Goal: Information Seeking & Learning: Learn about a topic

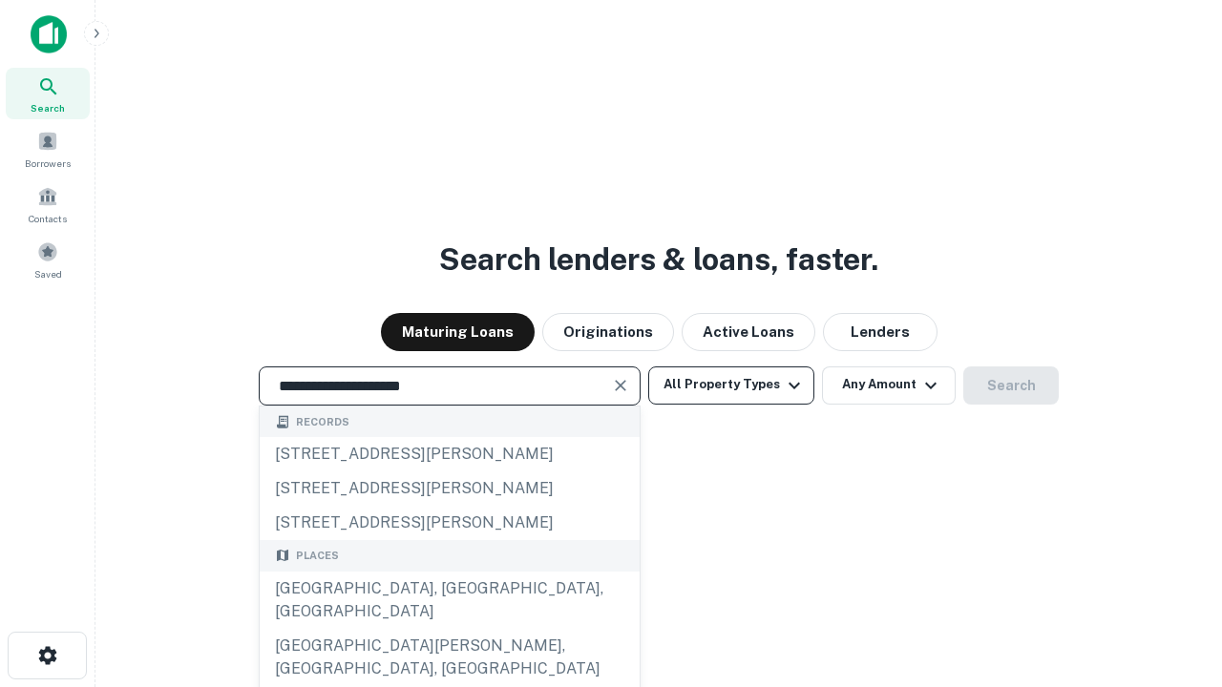
click at [449, 629] on div "[GEOGRAPHIC_DATA], [GEOGRAPHIC_DATA], [GEOGRAPHIC_DATA]" at bounding box center [450, 600] width 380 height 57
type input "**********"
click at [731, 385] on button "All Property Types" at bounding box center [731, 386] width 166 height 38
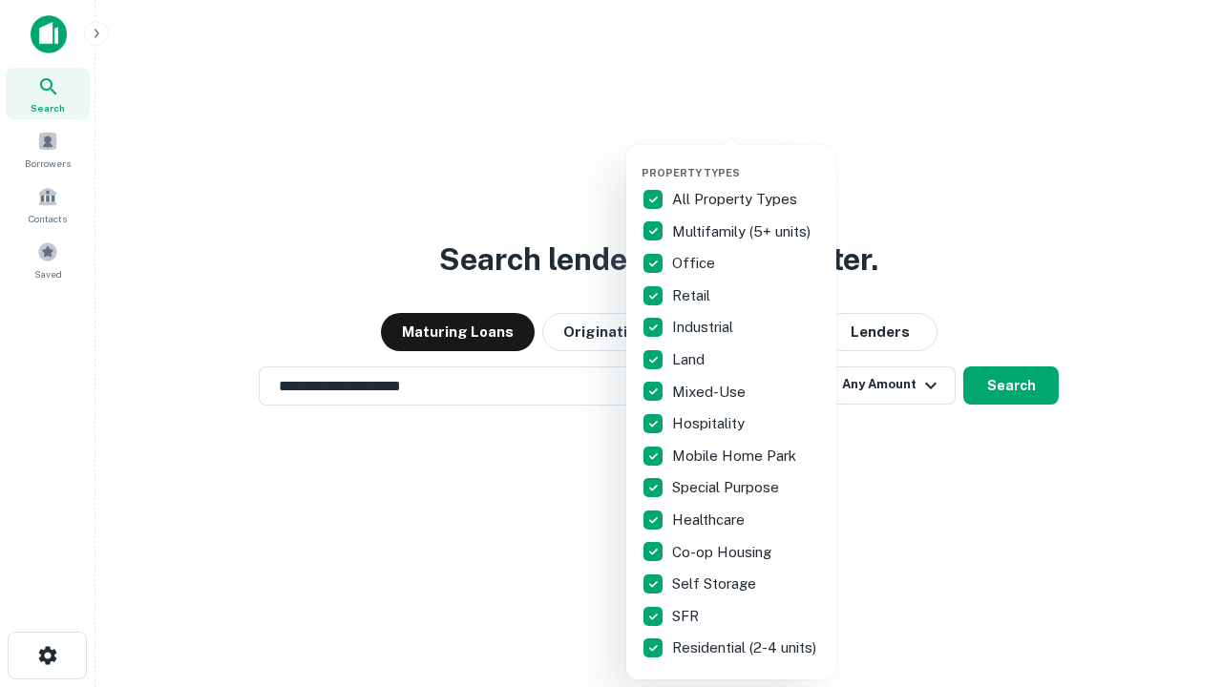
click at [747, 160] on button "button" at bounding box center [747, 160] width 210 height 1
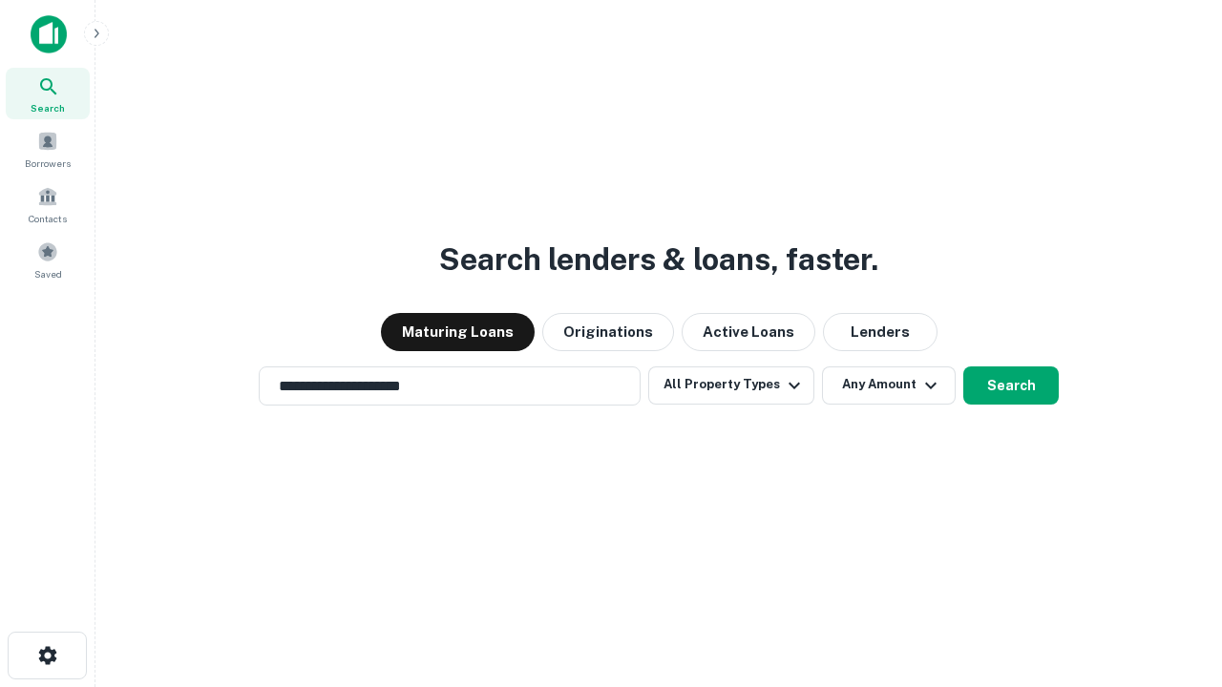
scroll to position [11, 230]
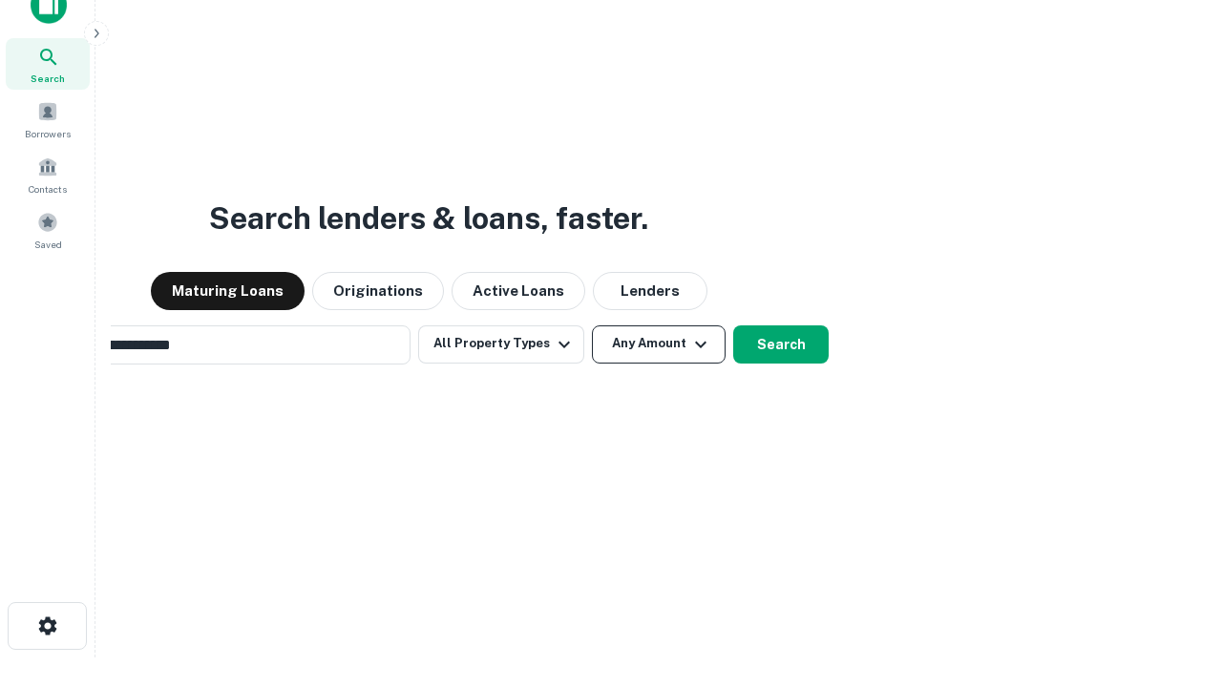
click at [592, 326] on button "Any Amount" at bounding box center [659, 345] width 134 height 38
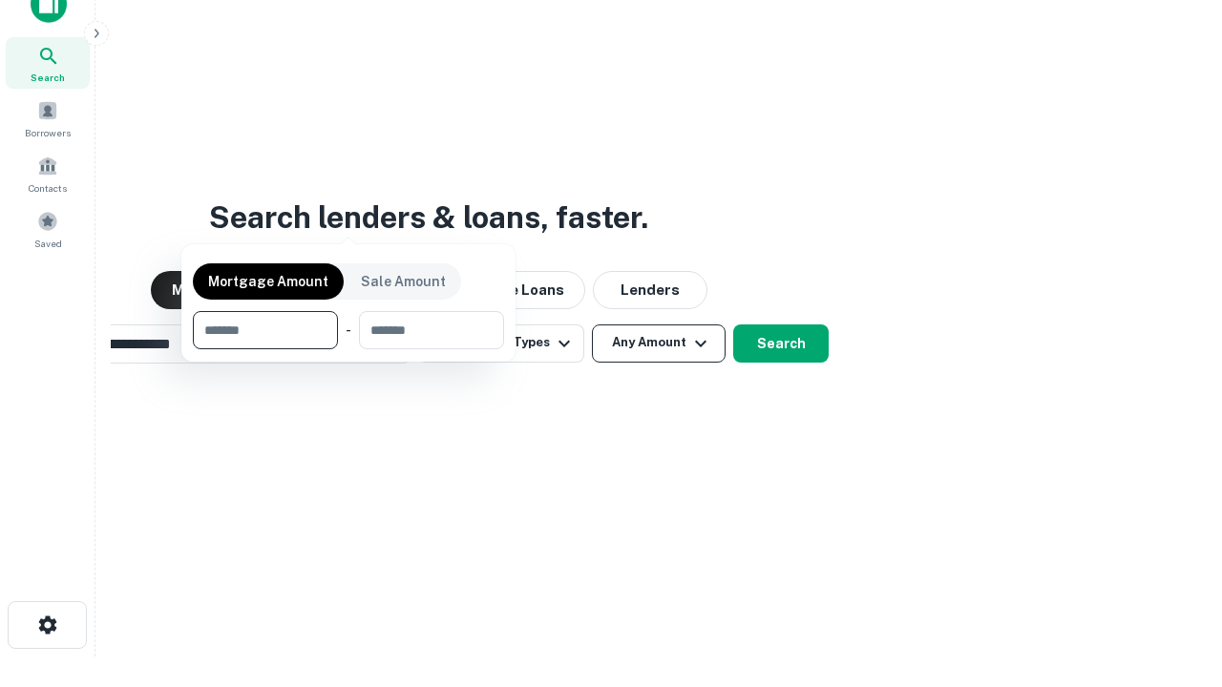
scroll to position [137, 540]
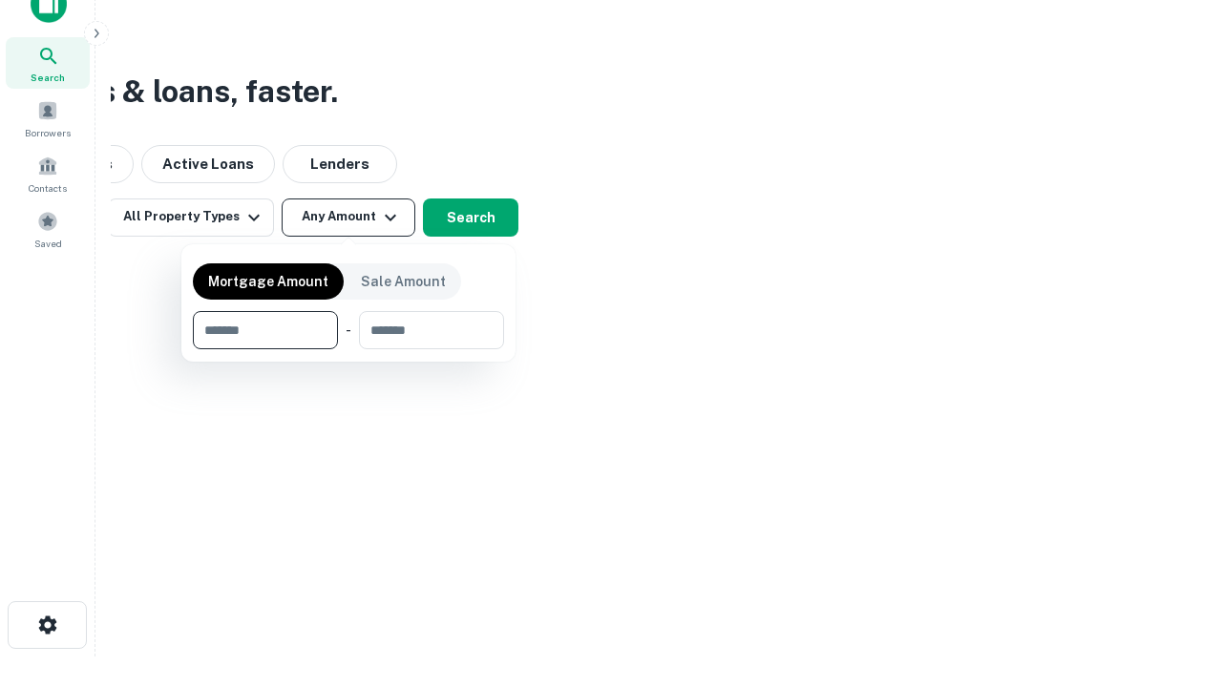
type input "*******"
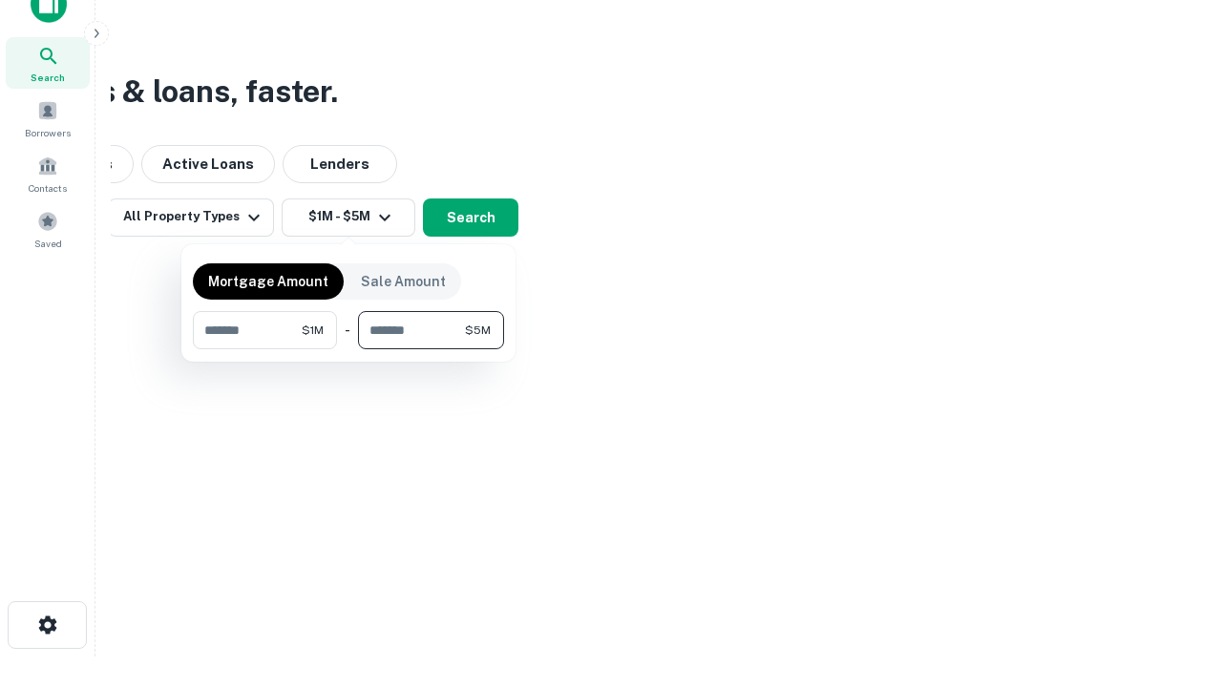
type input "*******"
click at [349, 349] on button "button" at bounding box center [348, 349] width 311 height 1
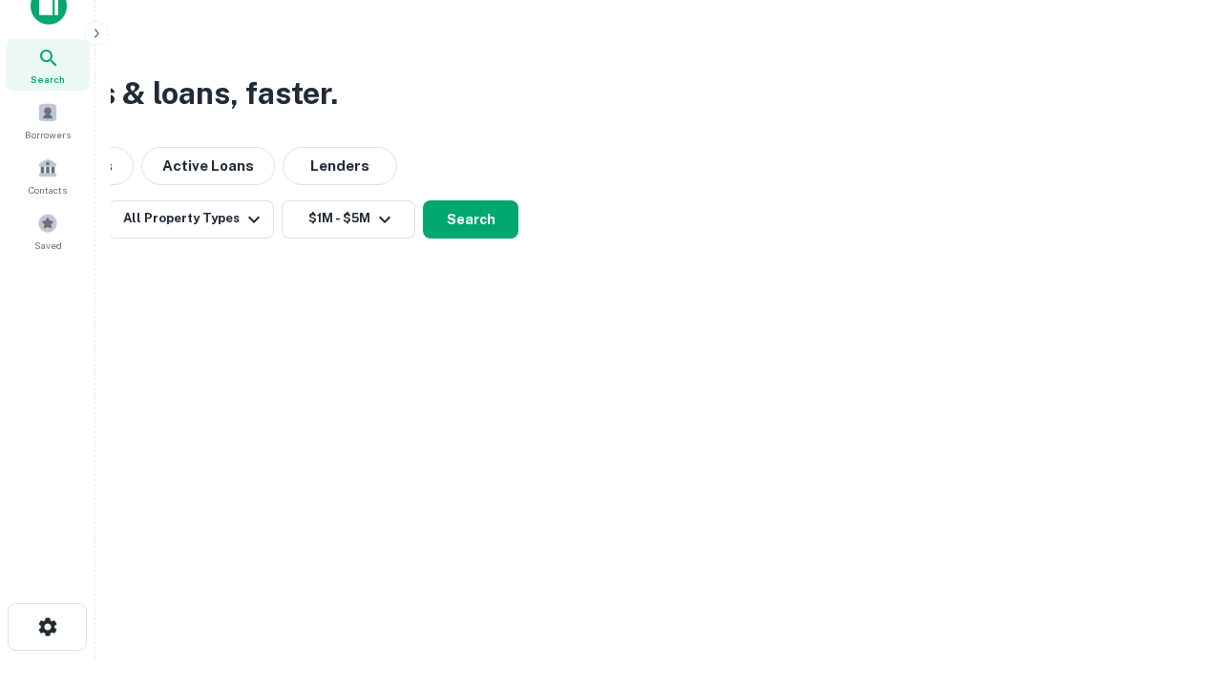
scroll to position [11, 352]
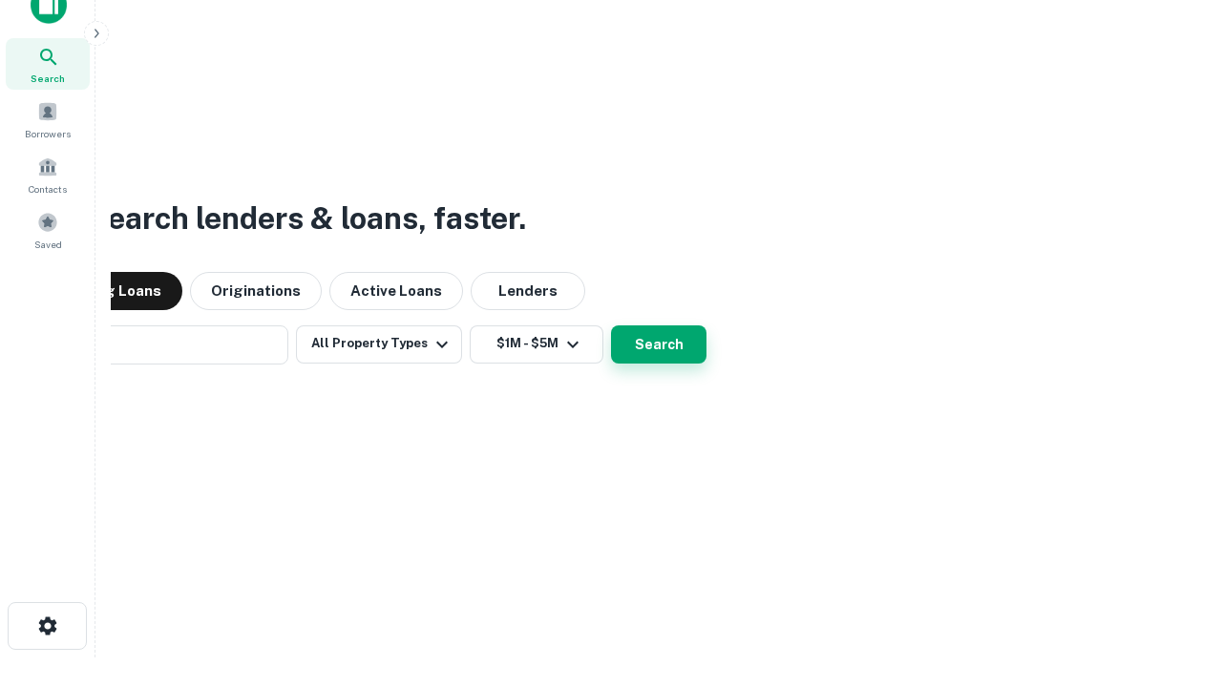
click at [611, 326] on button "Search" at bounding box center [658, 345] width 95 height 38
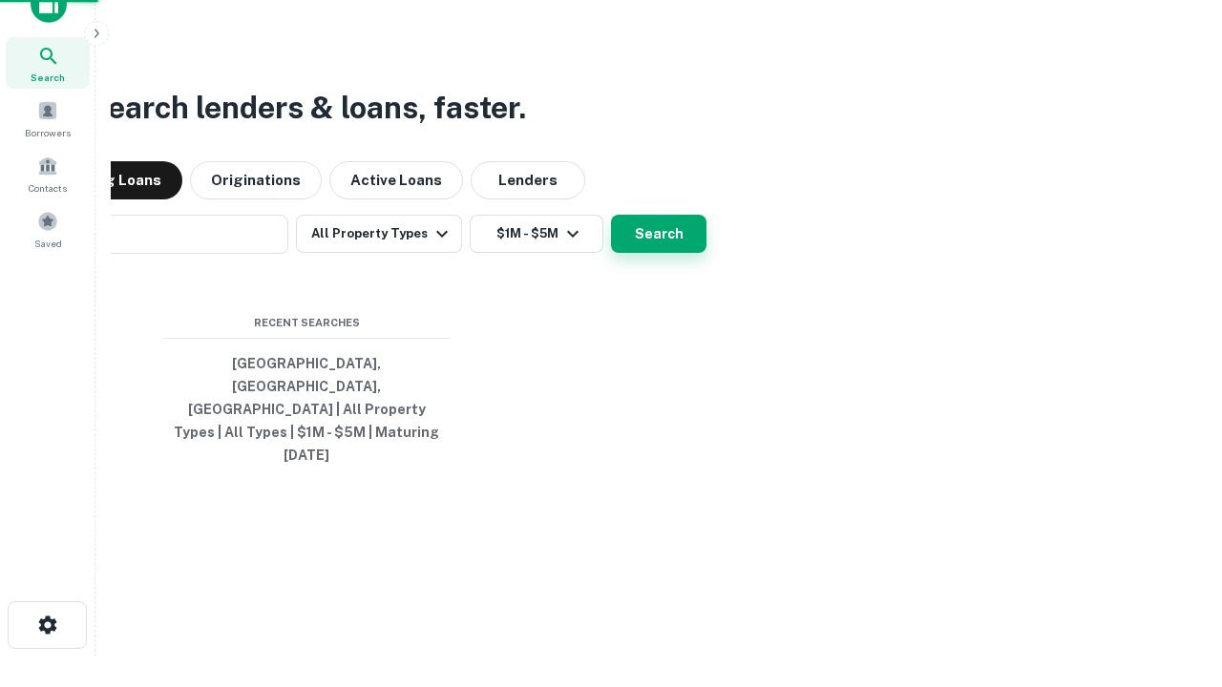
scroll to position [51, 540]
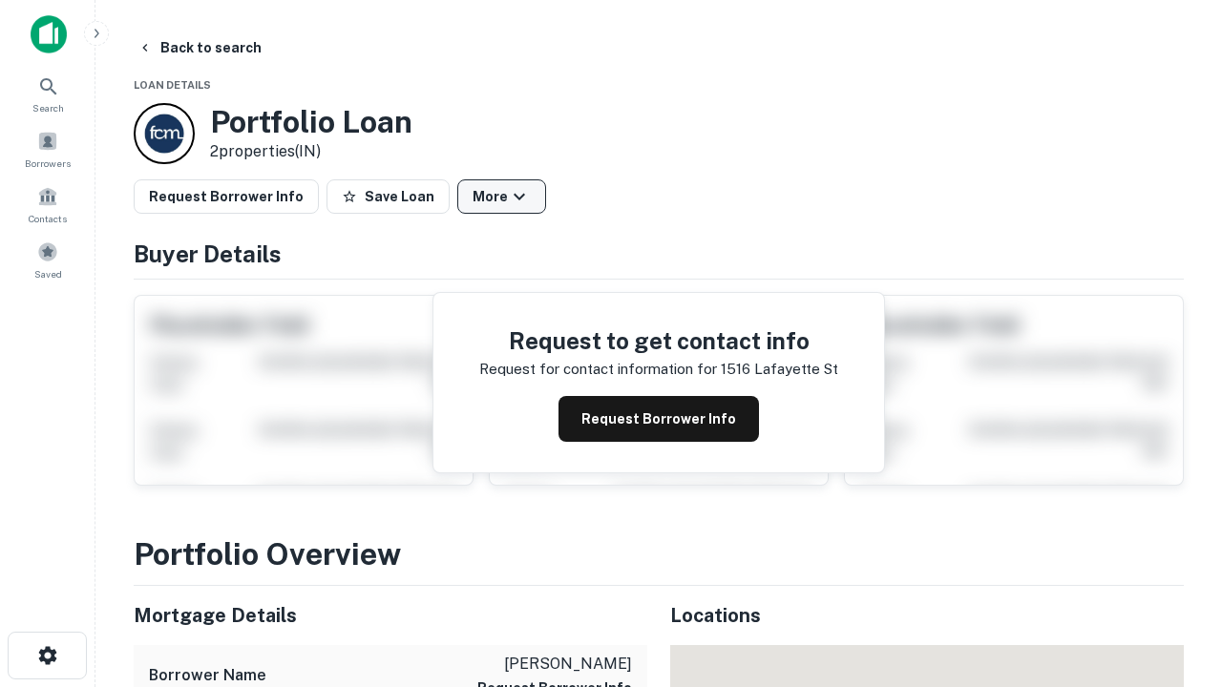
click at [501, 197] on button "More" at bounding box center [501, 197] width 89 height 34
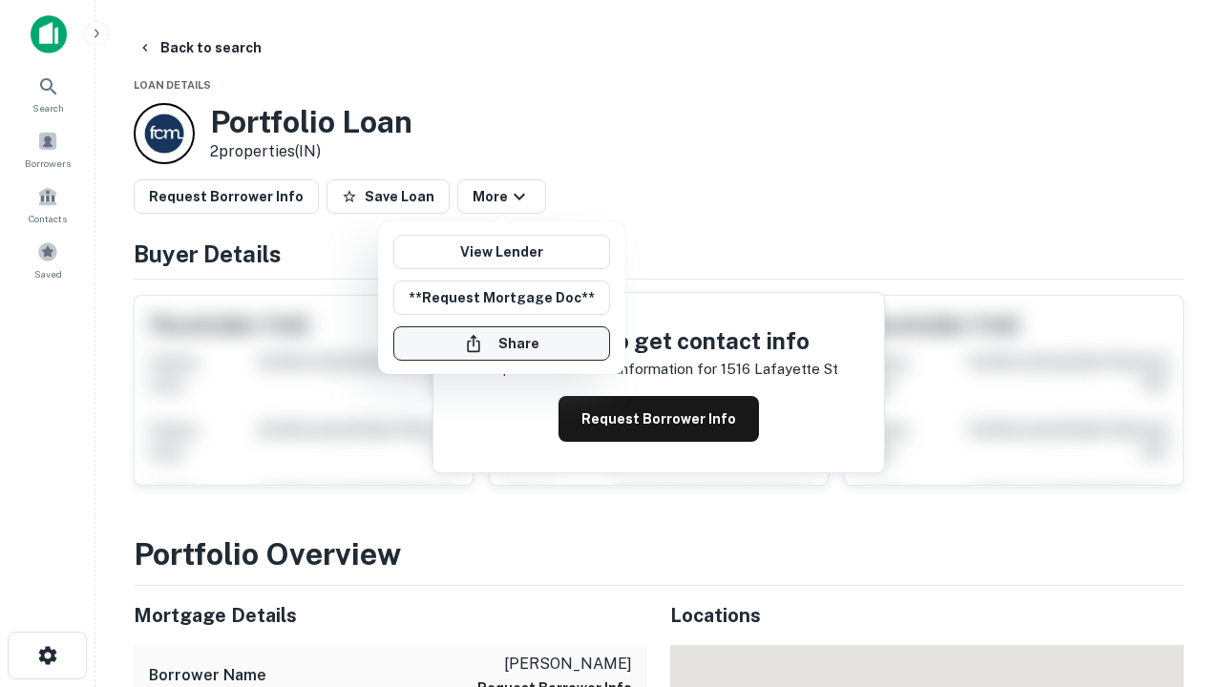
click at [501, 344] on button "Share" at bounding box center [501, 344] width 217 height 34
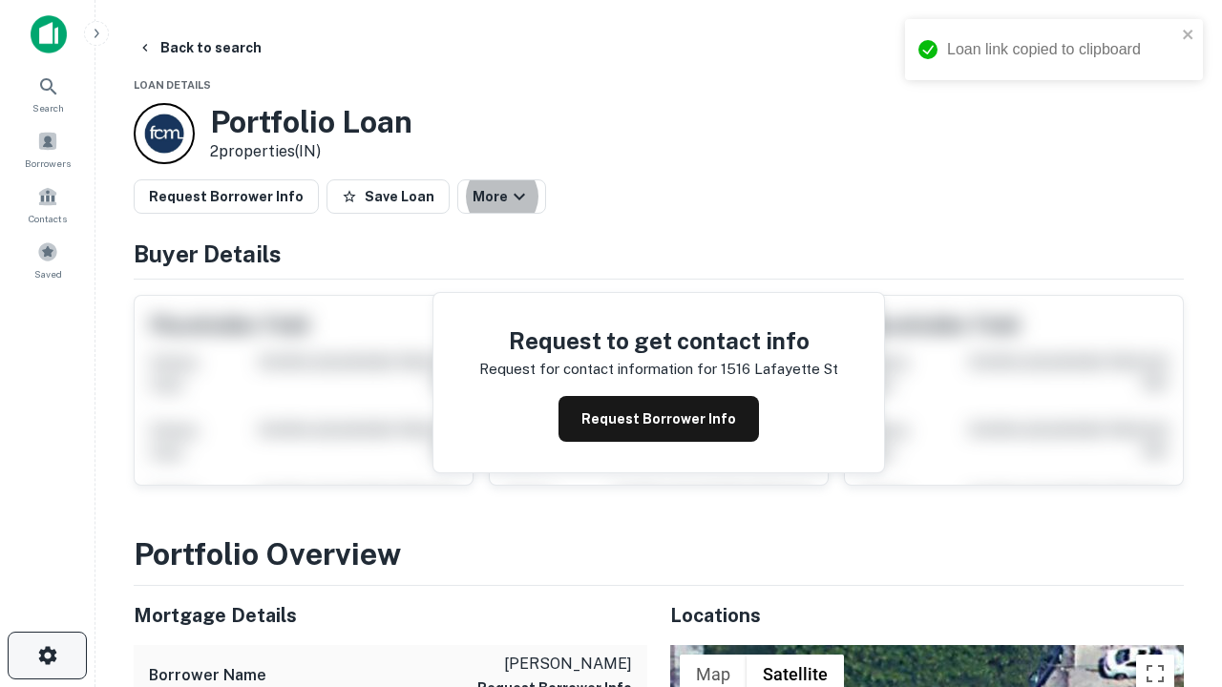
click at [47, 656] on icon "button" at bounding box center [47, 656] width 23 height 23
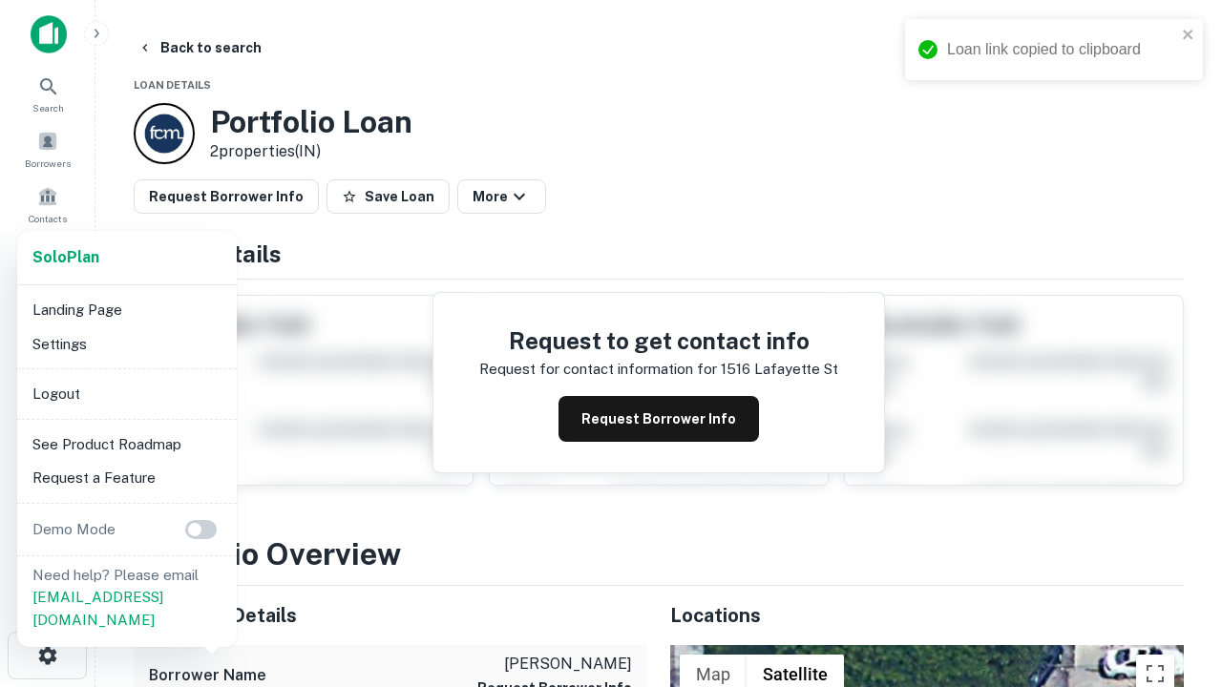
click at [126, 393] on li "Logout" at bounding box center [127, 394] width 204 height 34
